Goal: Use online tool/utility

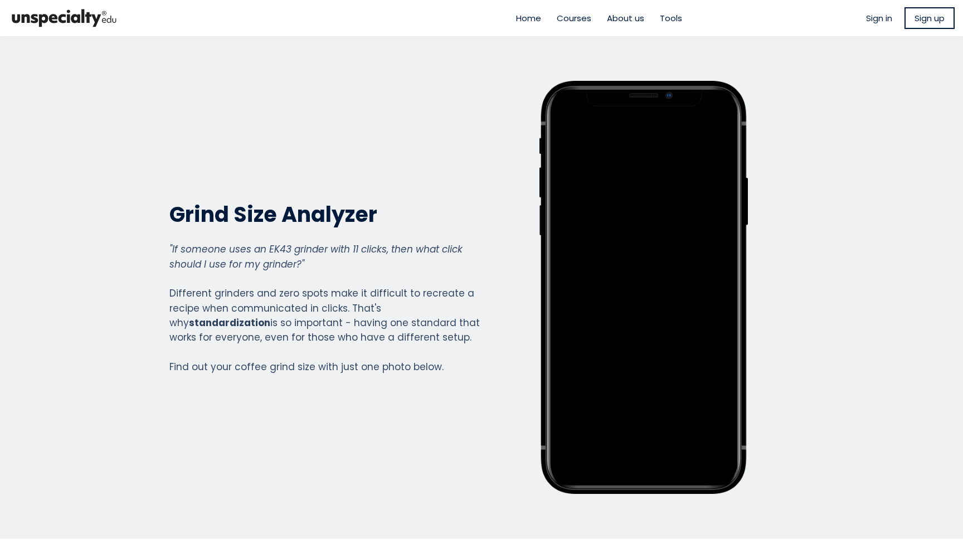
click at [333, 246] on em ""If someone uses an EK43 grinder with 11 clicks, then what click should I use f…" at bounding box center [315, 256] width 293 height 28
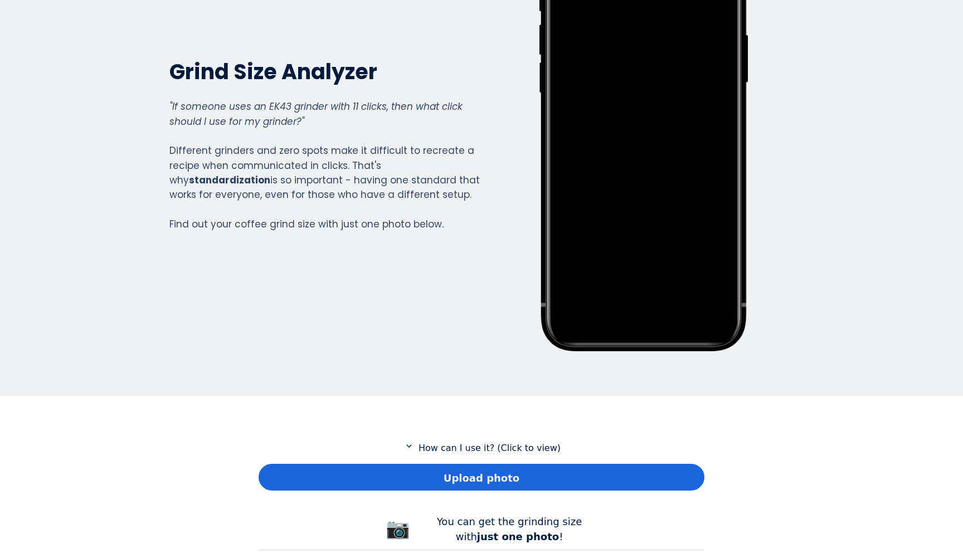
scroll to position [395, 0]
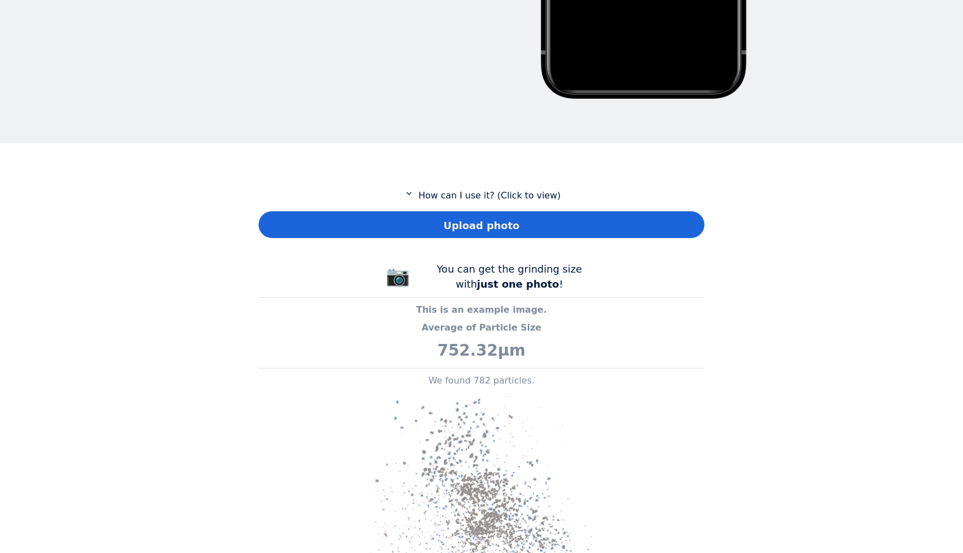
click at [410, 233] on div "Upload photo" at bounding box center [482, 224] width 446 height 27
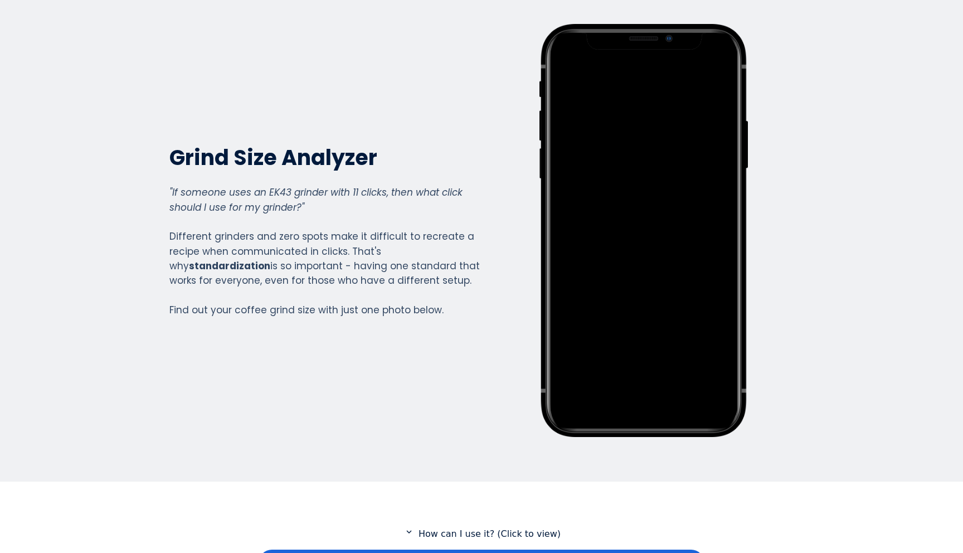
scroll to position [0, 0]
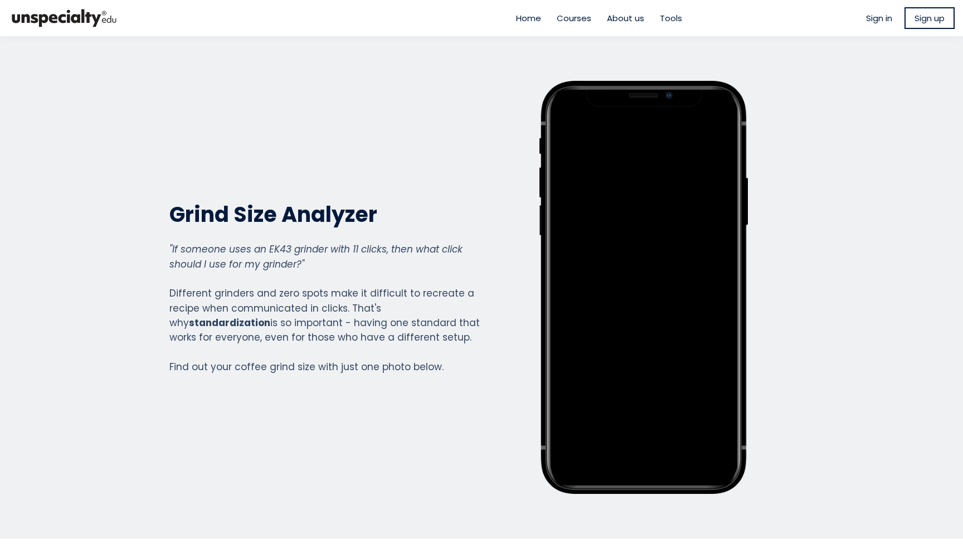
click at [666, 20] on span "Tools" at bounding box center [671, 18] width 22 height 13
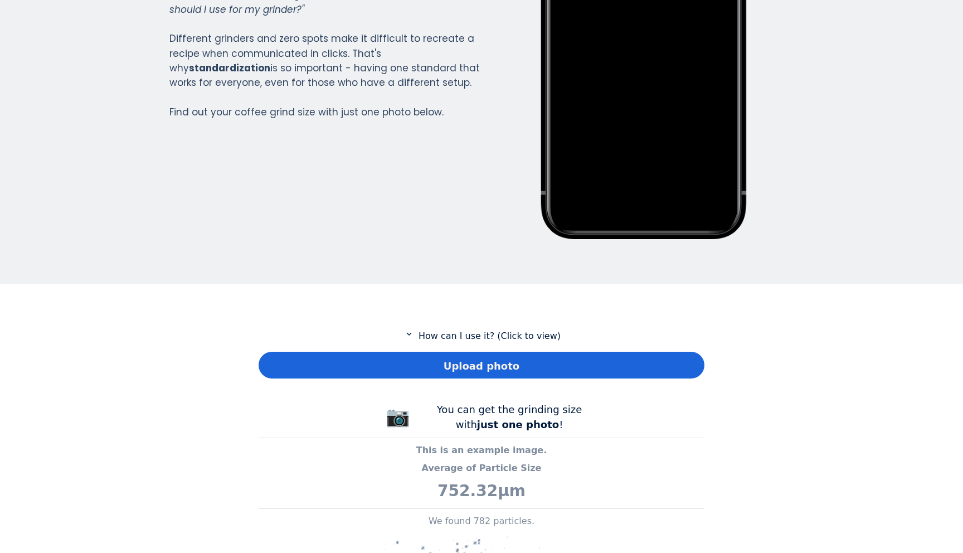
scroll to position [806, 446]
click at [438, 337] on p "expand_more How can I use it? (Click to view)" at bounding box center [482, 336] width 446 height 14
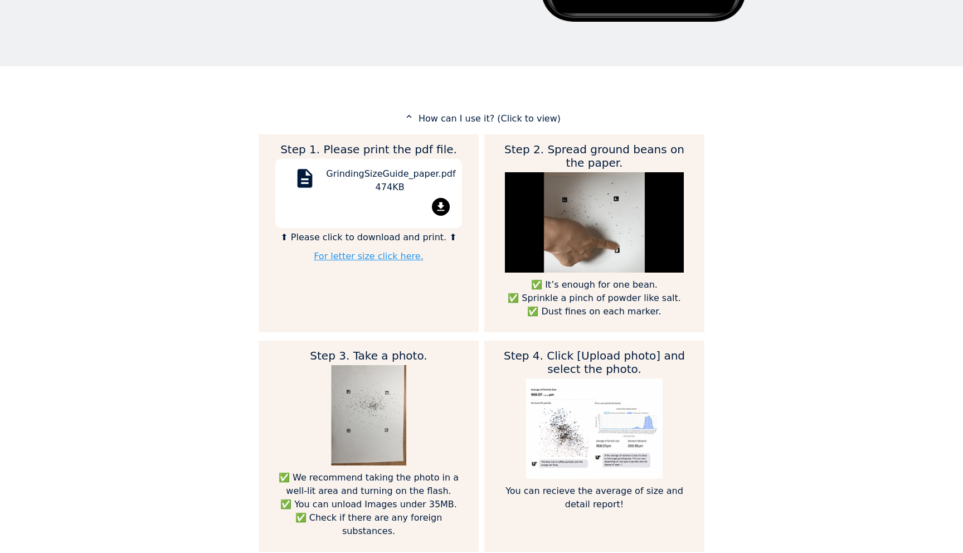
scroll to position [1233, 446]
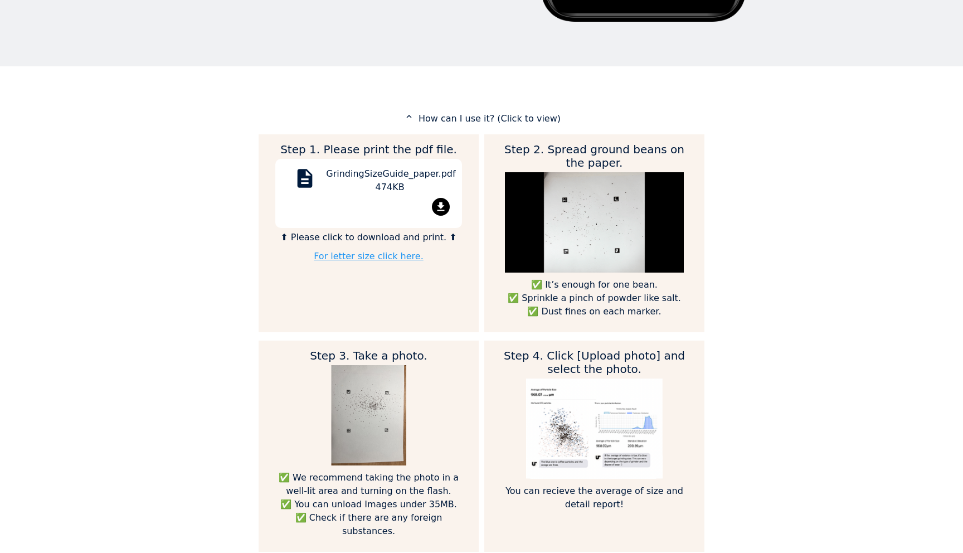
click at [439, 204] on mat-icon "file_download" at bounding box center [441, 207] width 18 height 18
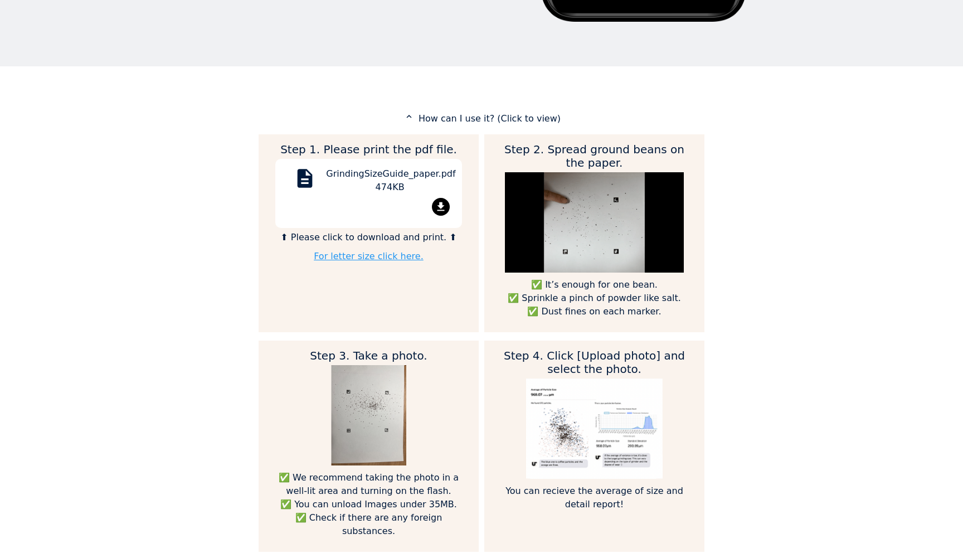
click at [591, 253] on img at bounding box center [594, 222] width 179 height 100
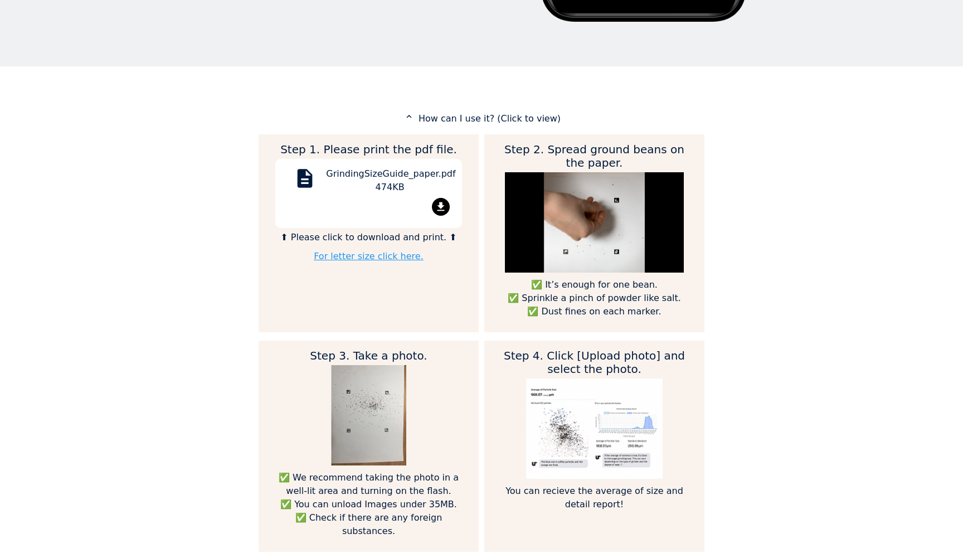
click at [595, 247] on img at bounding box center [594, 222] width 179 height 100
click at [584, 241] on img at bounding box center [594, 222] width 179 height 100
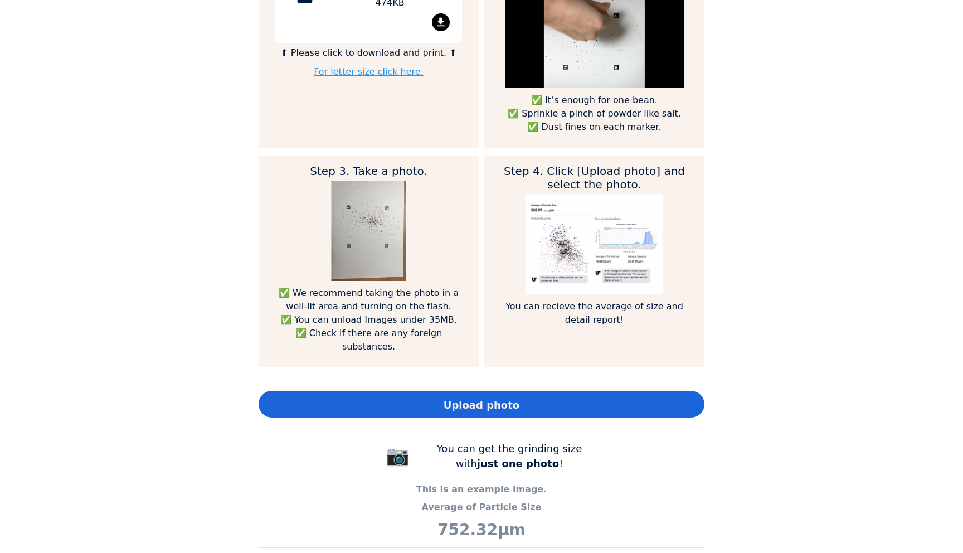
scroll to position [704, 0]
